Goal: Task Accomplishment & Management: Manage account settings

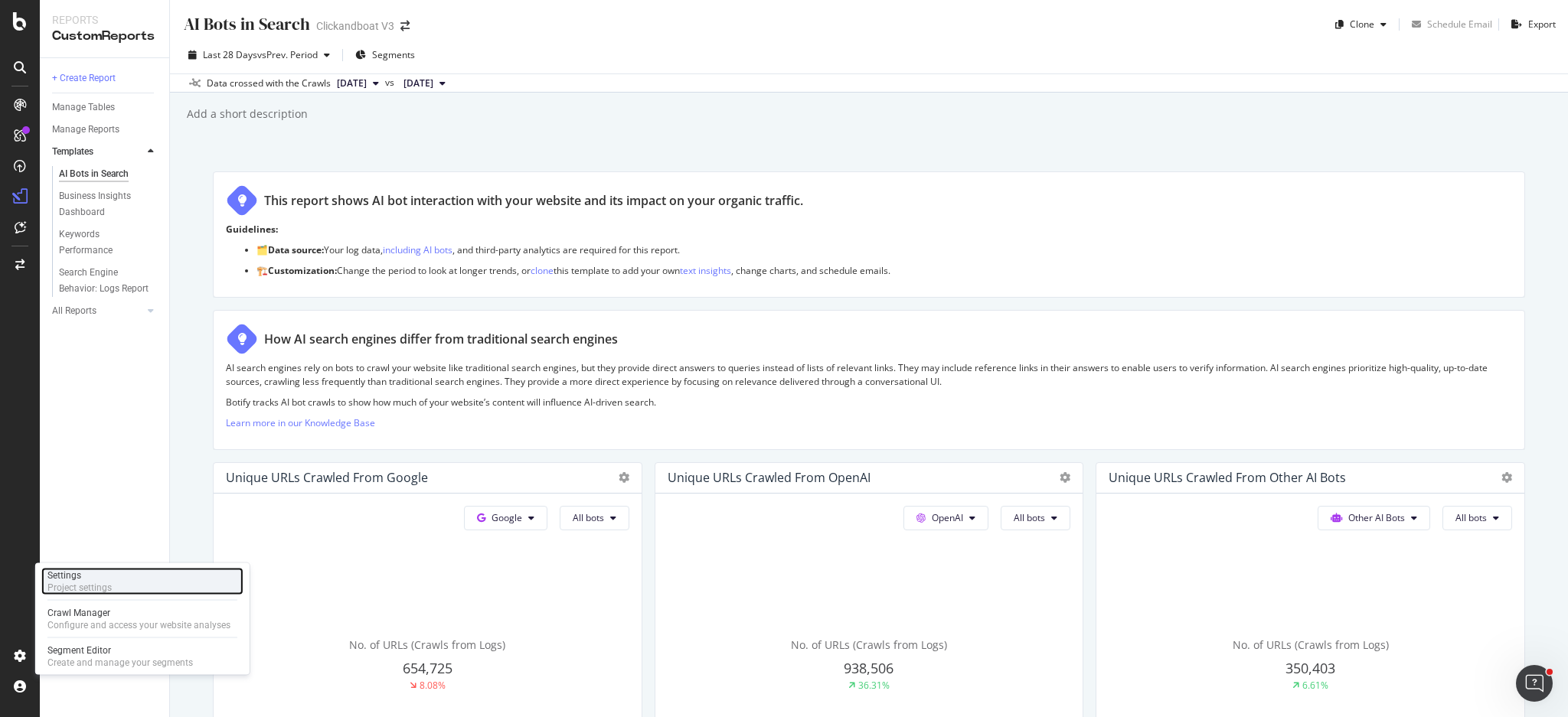
click at [114, 587] on div "Settings Project settings" at bounding box center [142, 582] width 202 height 27
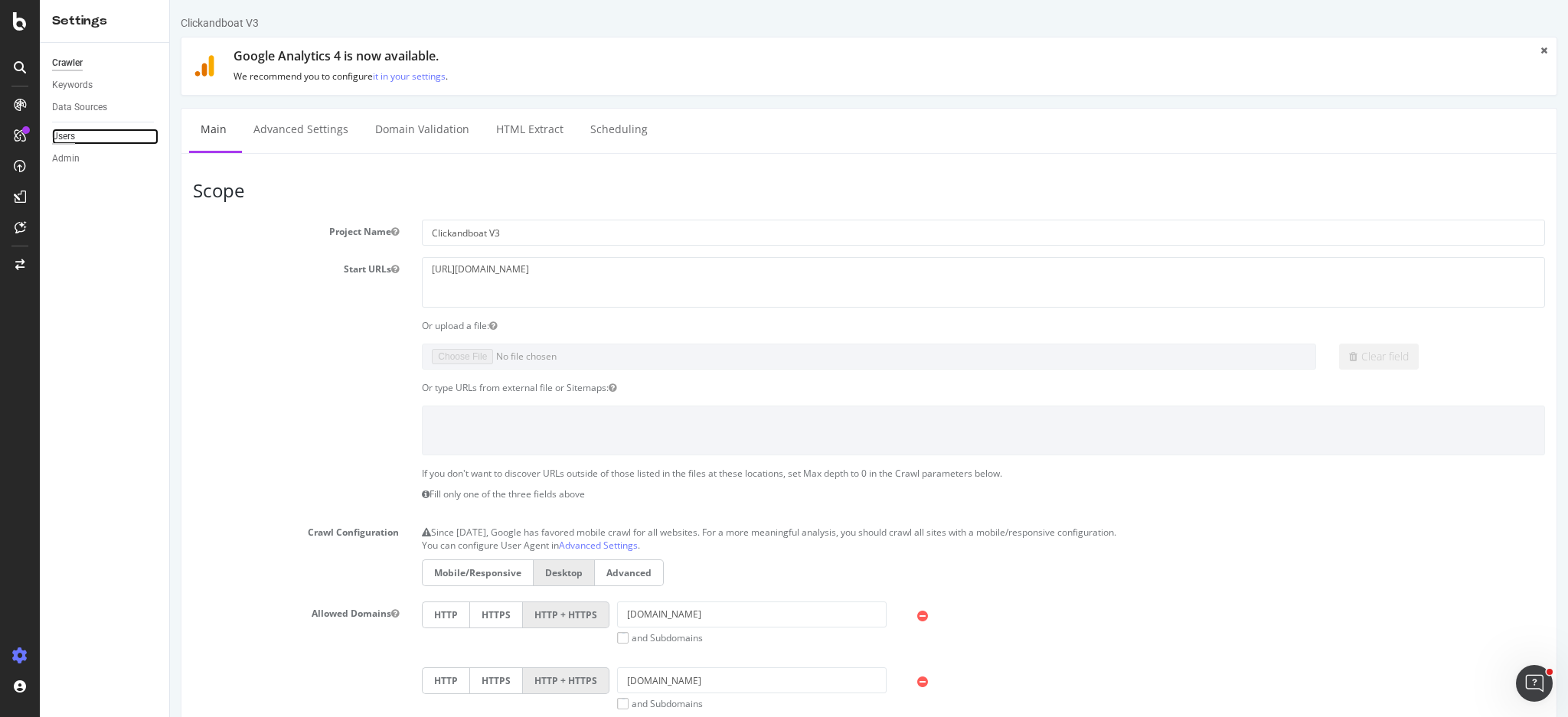
click at [74, 136] on div "Users" at bounding box center [63, 137] width 23 height 16
